Goal: Task Accomplishment & Management: Complete application form

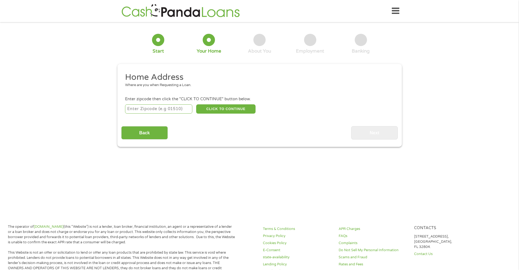
click at [153, 108] on input "number" at bounding box center [158, 108] width 67 height 9
type input "00925"
click at [218, 109] on button "CLICK TO CONTINUE" at bounding box center [225, 108] width 59 height 9
type input "00925"
type input "San [PERSON_NAME]"
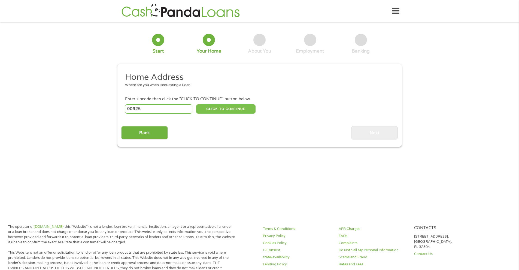
select select
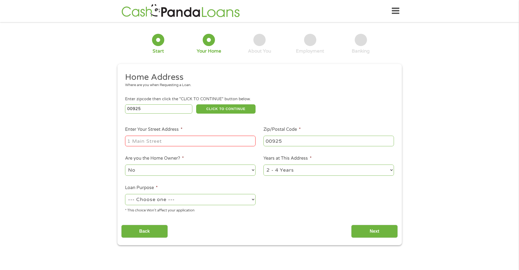
click at [144, 139] on input "Enter Your Street Address *" at bounding box center [190, 141] width 130 height 10
type input "[STREET_ADDRESS][PERSON_NAME]"
click at [390, 169] on select "1 Year or less 1 - 2 Years 2 - 4 Years Over 4 Years" at bounding box center [328, 169] width 130 height 11
select select "60months"
click at [263, 164] on select "1 Year or less 1 - 2 Years 2 - 4 Years Over 4 Years" at bounding box center [328, 169] width 130 height 11
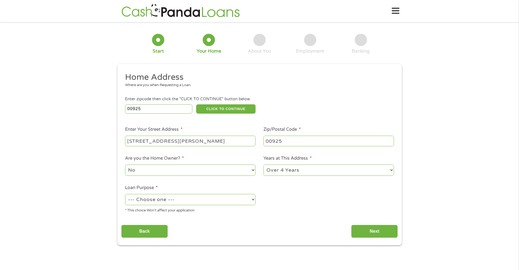
click at [251, 200] on select "--- Choose one --- Pay Bills Debt Consolidation Home Improvement Major Purchase…" at bounding box center [190, 199] width 130 height 11
select select "medicalexpenses"
click at [125, 194] on select "--- Choose one --- Pay Bills Debt Consolidation Home Improvement Major Purchase…" at bounding box center [190, 199] width 130 height 11
click at [367, 232] on input "Next" at bounding box center [374, 231] width 47 height 13
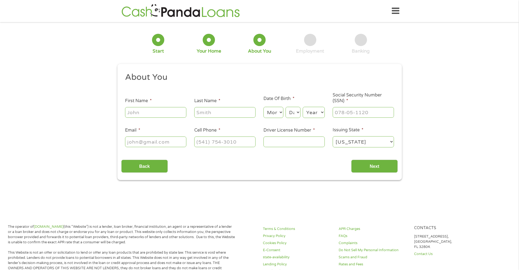
click at [145, 114] on input "First Name *" at bounding box center [155, 112] width 61 height 10
type input "Orlando"
type input "[PERSON_NAME]"
type input "[EMAIL_ADDRESS][DOMAIN_NAME]"
type input "[PHONE_NUMBER]"
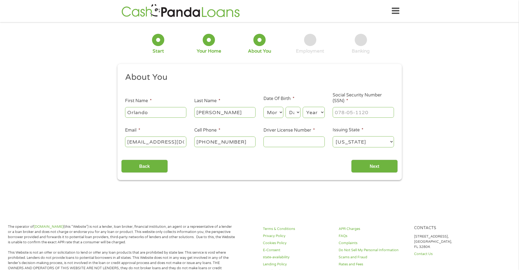
click at [281, 112] on select "Month 1 2 3 4 5 6 7 8 9 10 11 12" at bounding box center [273, 112] width 20 height 11
select select "8"
click at [263, 107] on select "Month 1 2 3 4 5 6 7 8 9 10 11 12" at bounding box center [273, 112] width 20 height 11
click at [298, 114] on select "Day 1 2 3 4 5 6 7 8 9 10 11 12 13 14 15 16 17 18 19 20 21 22 23 24 25 26 27 28 …" at bounding box center [292, 112] width 15 height 11
select select "11"
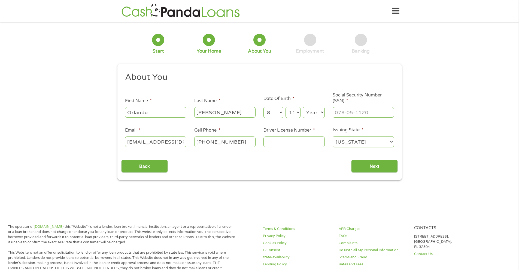
click at [285, 107] on select "Day 1 2 3 4 5 6 7 8 9 10 11 12 13 14 15 16 17 18 19 20 21 22 23 24 25 26 27 28 …" at bounding box center [292, 112] width 15 height 11
click at [322, 113] on select "Year [DATE] 2006 2005 2004 2003 2002 2001 2000 1999 1998 1997 1996 1995 1994 19…" at bounding box center [313, 112] width 22 height 11
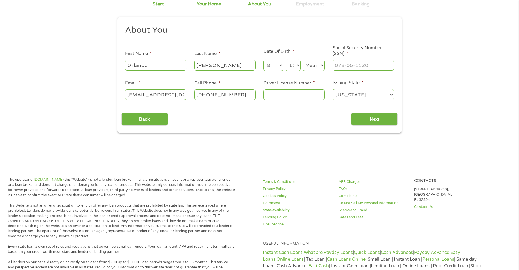
scroll to position [54, 0]
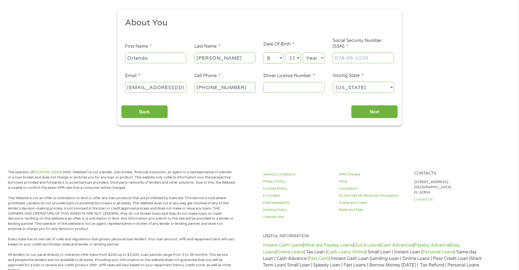
click at [321, 60] on select "Year [DATE] 2006 2005 2004 2003 2002 2001 2000 1999 1998 1997 1996 1995 1994 19…" at bounding box center [313, 57] width 22 height 11
select select "1962"
click at [302, 52] on select "Year [DATE] 2006 2005 2004 2003 2002 2001 2000 1999 1998 1997 1996 1995 1994 19…" at bounding box center [313, 57] width 22 height 11
click at [283, 88] on input "Driver License Number *" at bounding box center [293, 87] width 61 height 10
click at [299, 92] on input "40428" at bounding box center [293, 87] width 61 height 10
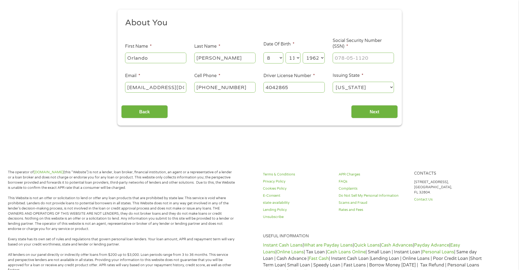
type input "4042865"
click at [393, 87] on select "[US_STATE] [US_STATE] [US_STATE] [US_STATE] [US_STATE] [US_STATE] [US_STATE] [U…" at bounding box center [362, 87] width 61 height 11
